Goal: Transaction & Acquisition: Purchase product/service

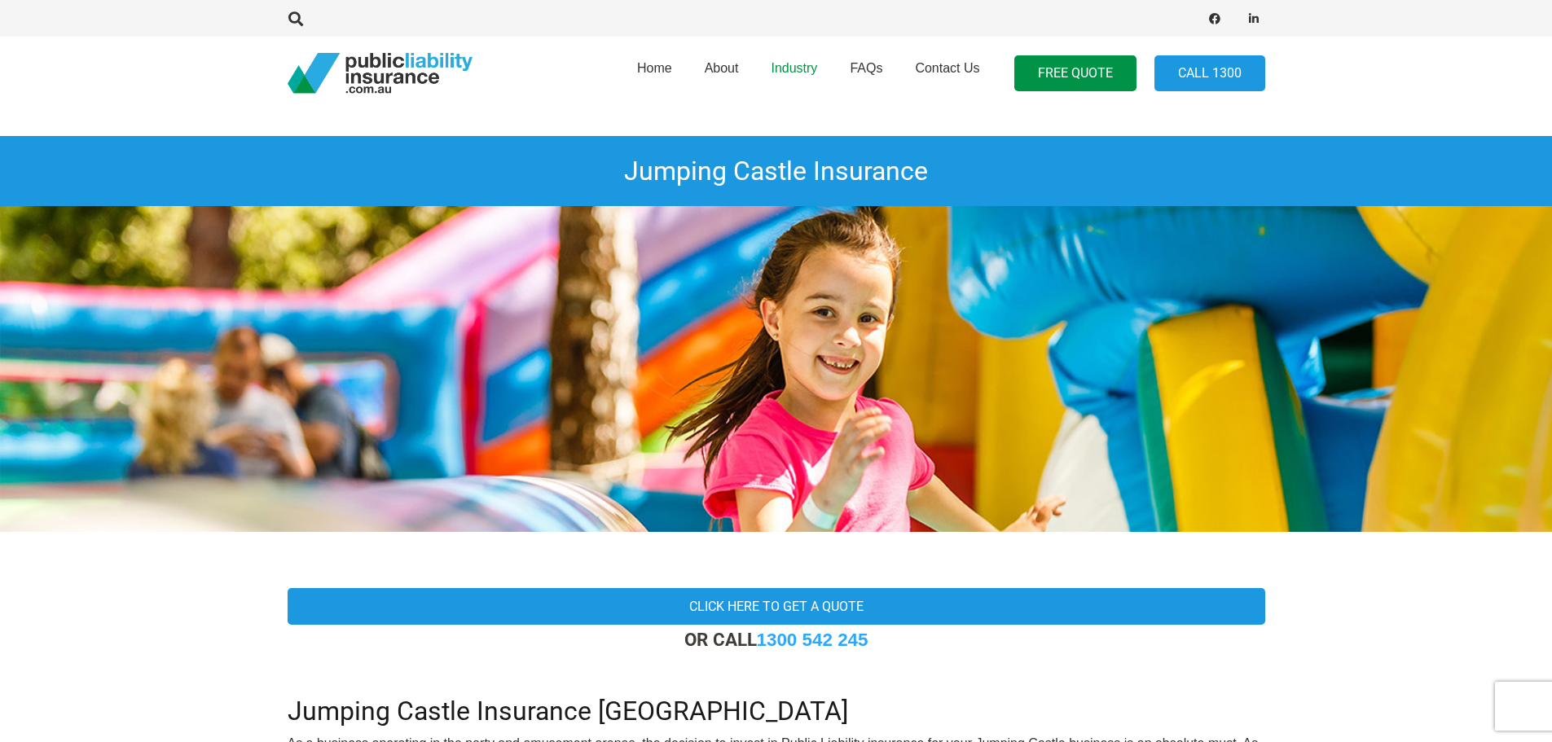
click at [800, 73] on span "Industry" at bounding box center [794, 68] width 46 height 14
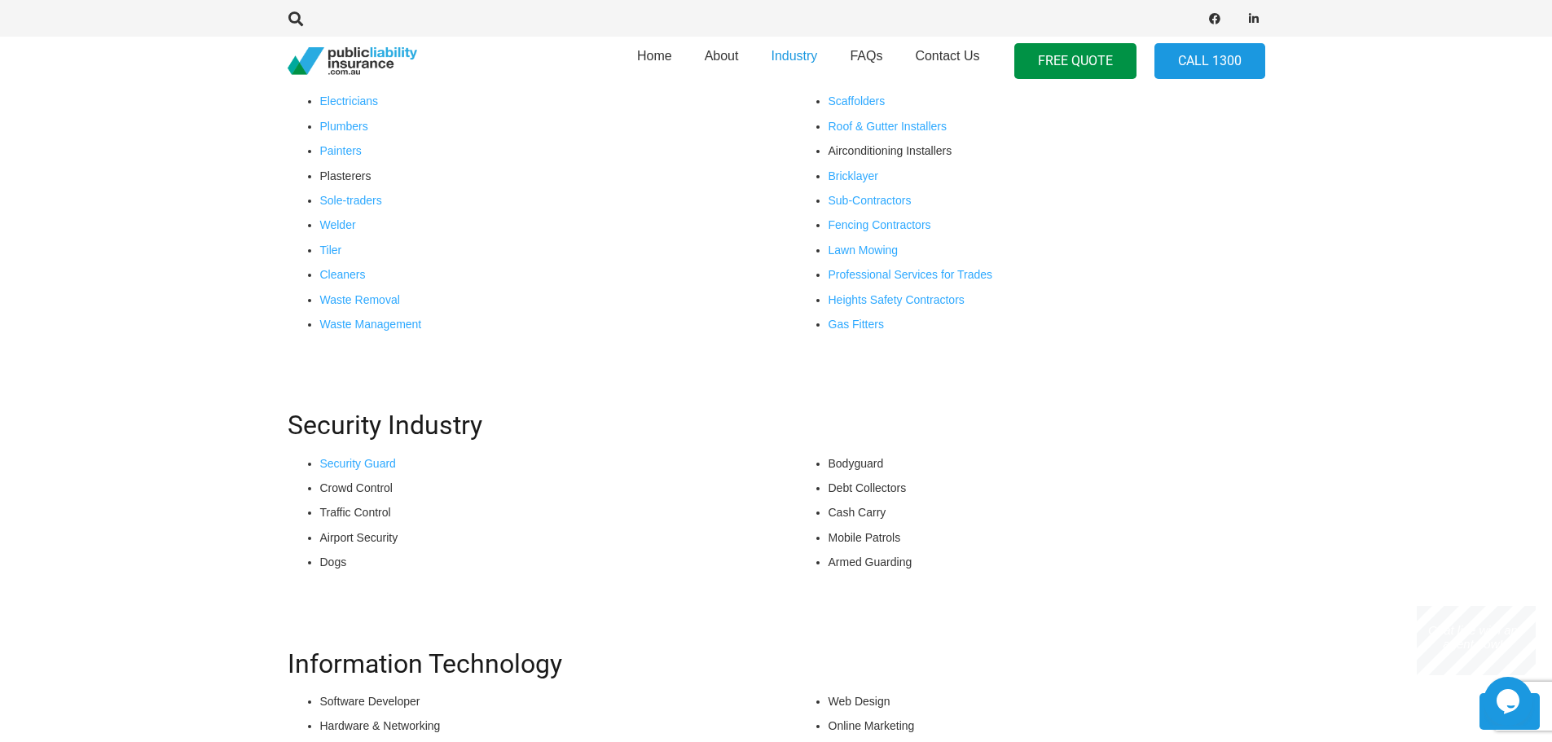
scroll to position [1222, 0]
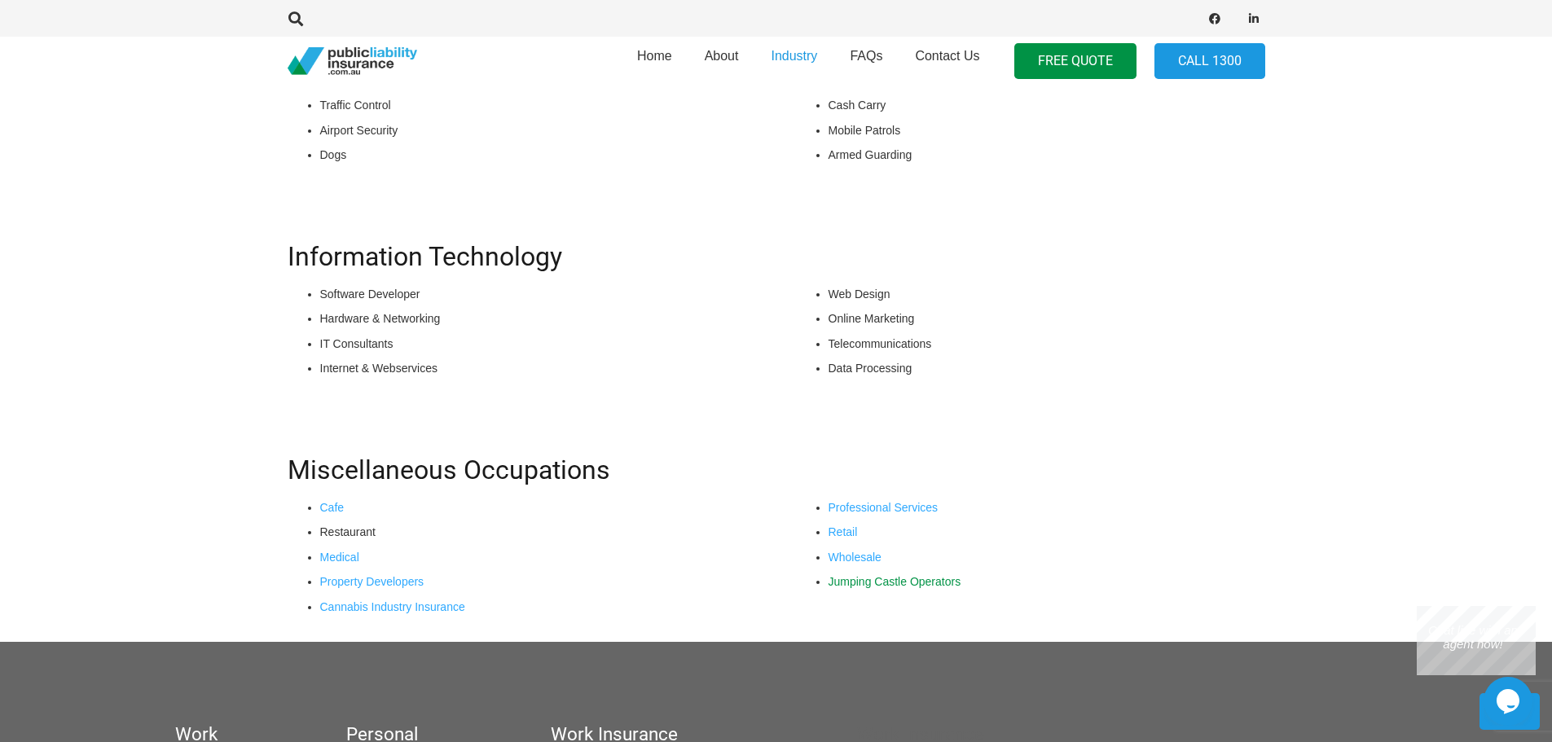
click at [884, 584] on link "Jumping Castle Operators" at bounding box center [895, 581] width 133 height 13
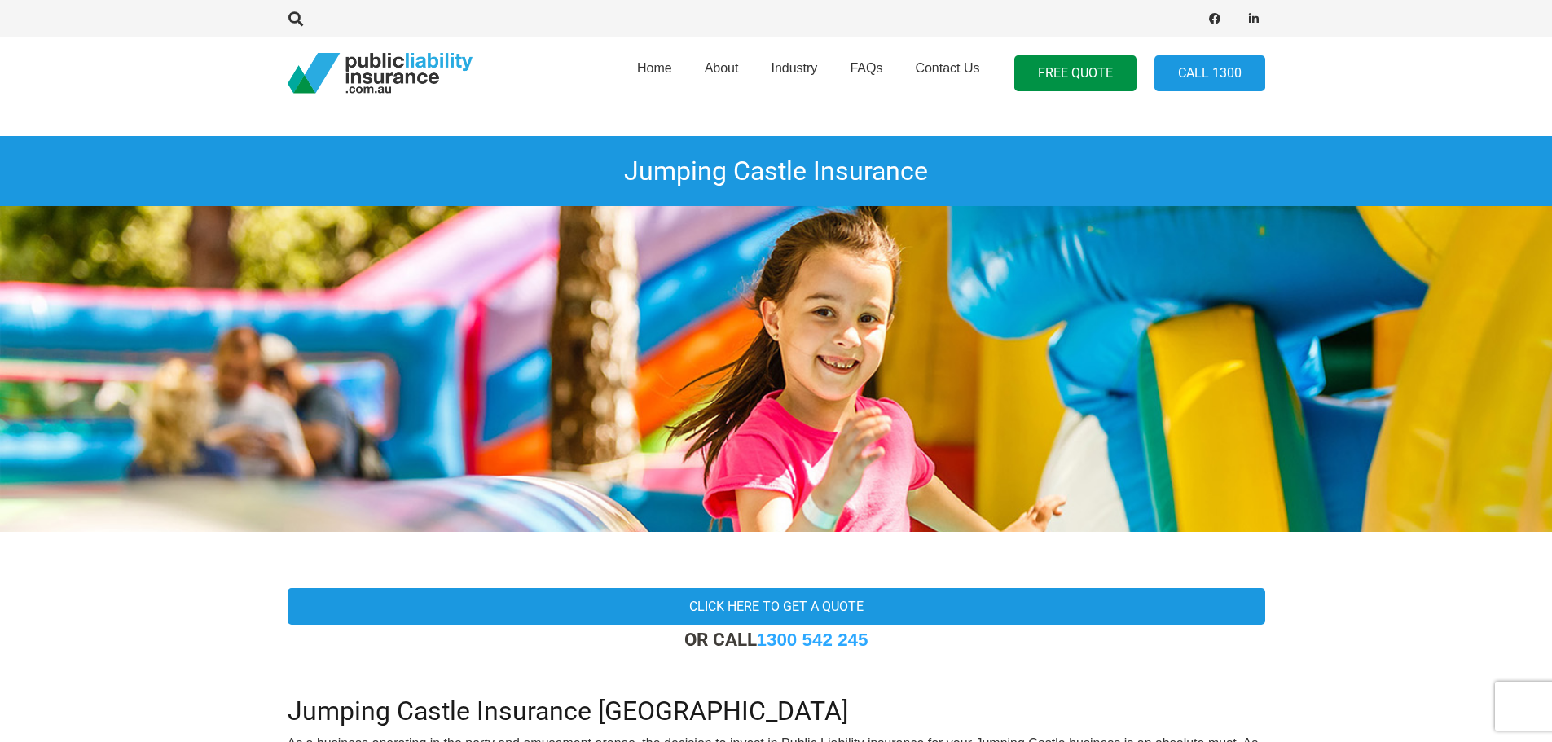
scroll to position [326, 0]
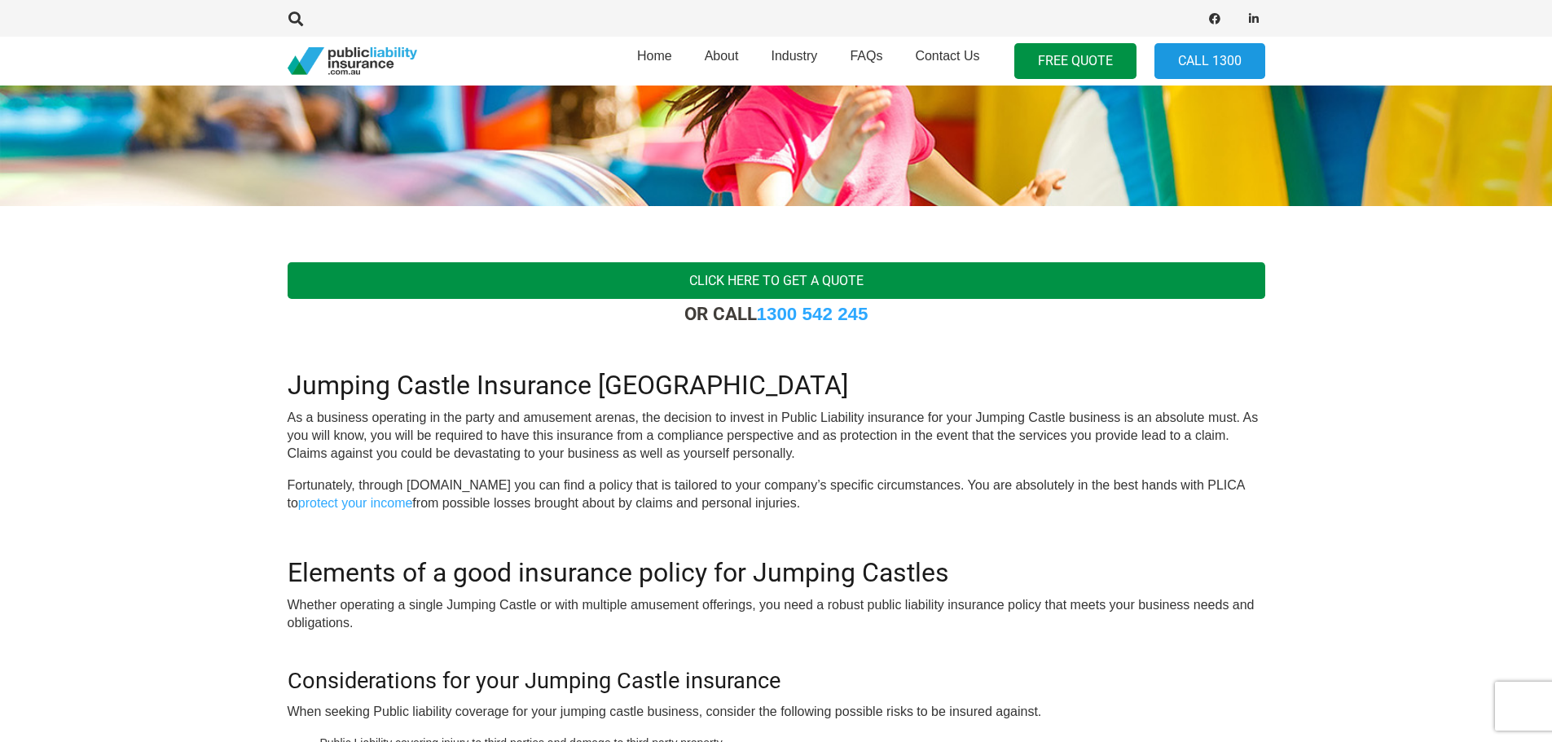
click at [835, 288] on link "Click here to get a quote" at bounding box center [777, 280] width 978 height 37
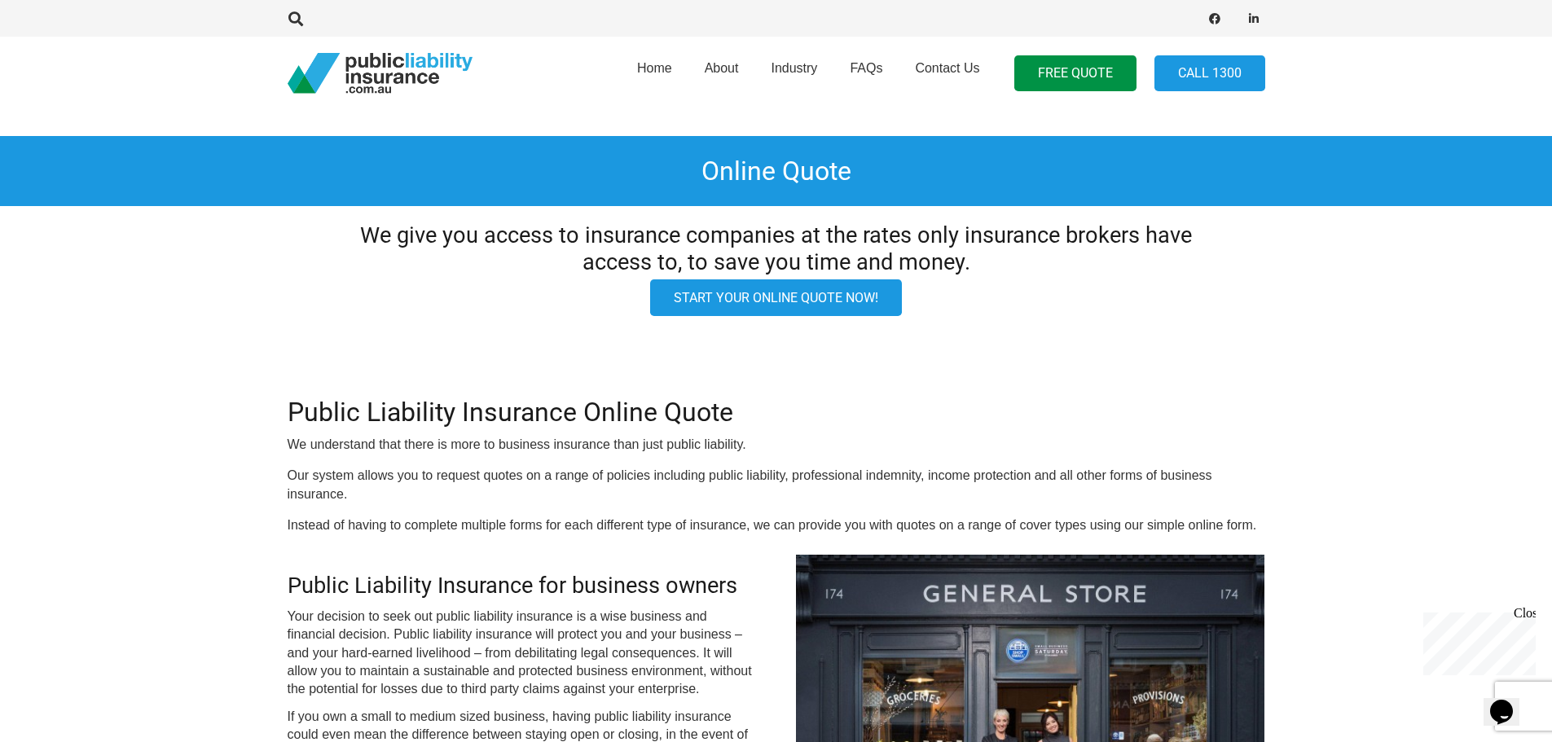
click at [784, 304] on link "Start your online quote now!" at bounding box center [776, 297] width 252 height 37
